Goal: Task Accomplishment & Management: Use online tool/utility

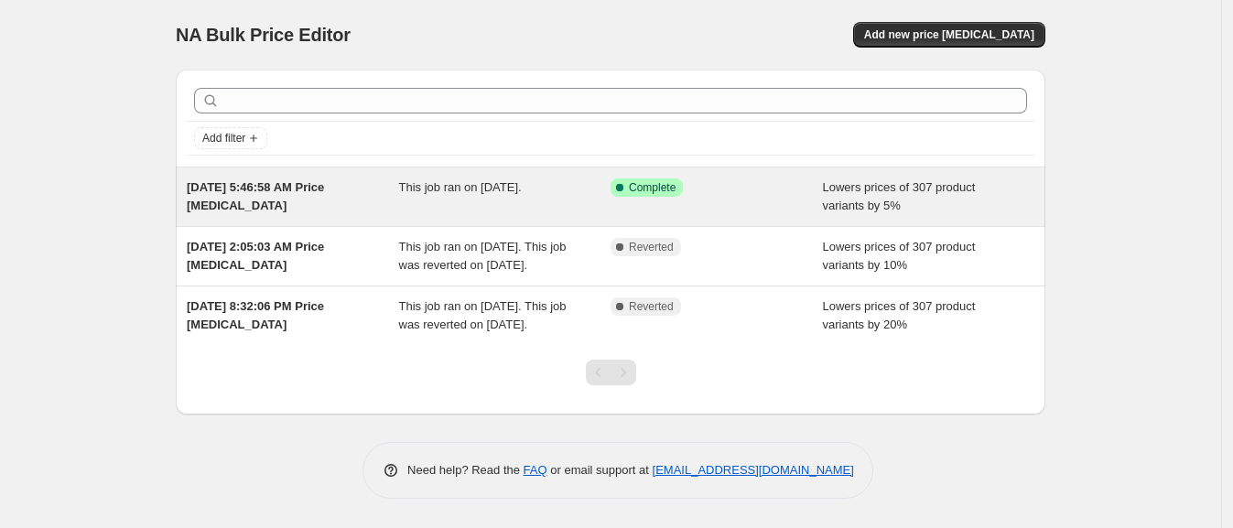
click at [296, 221] on div "[DATE] 5:46:58 AM Price [MEDICAL_DATA] This job ran on [DATE]. Success Complete…" at bounding box center [611, 197] width 870 height 59
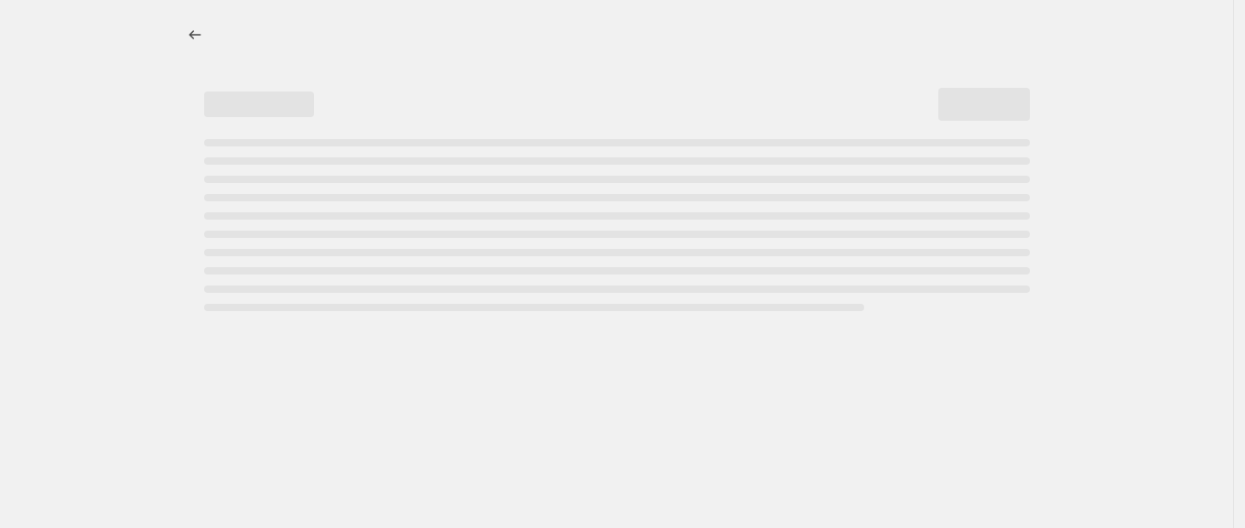
select select "percentage"
select select "remove"
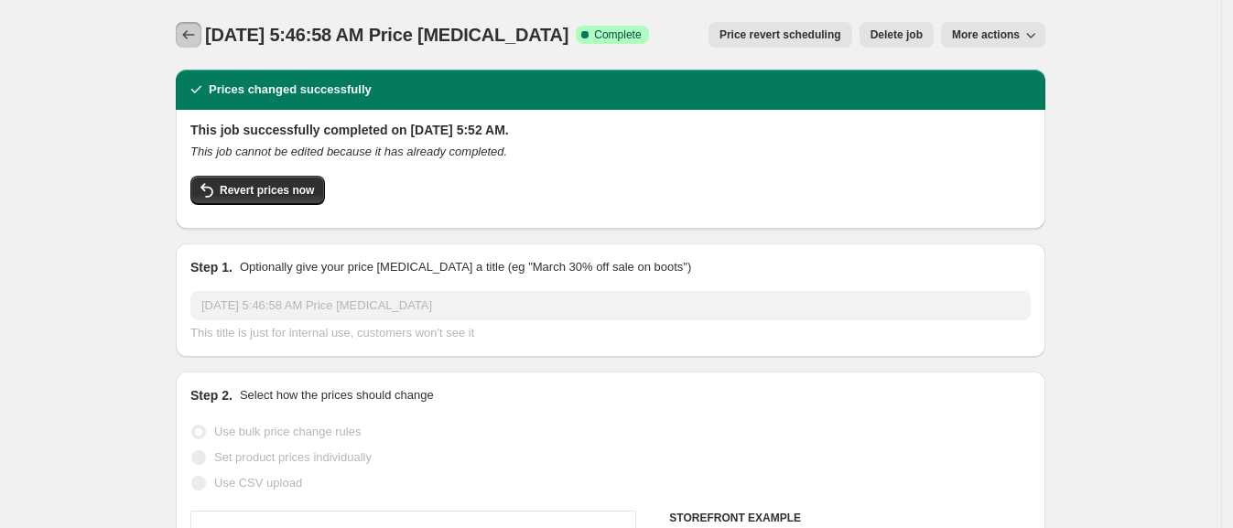
click at [198, 32] on icon "Price change jobs" at bounding box center [188, 35] width 18 height 18
